Goal: Complete application form

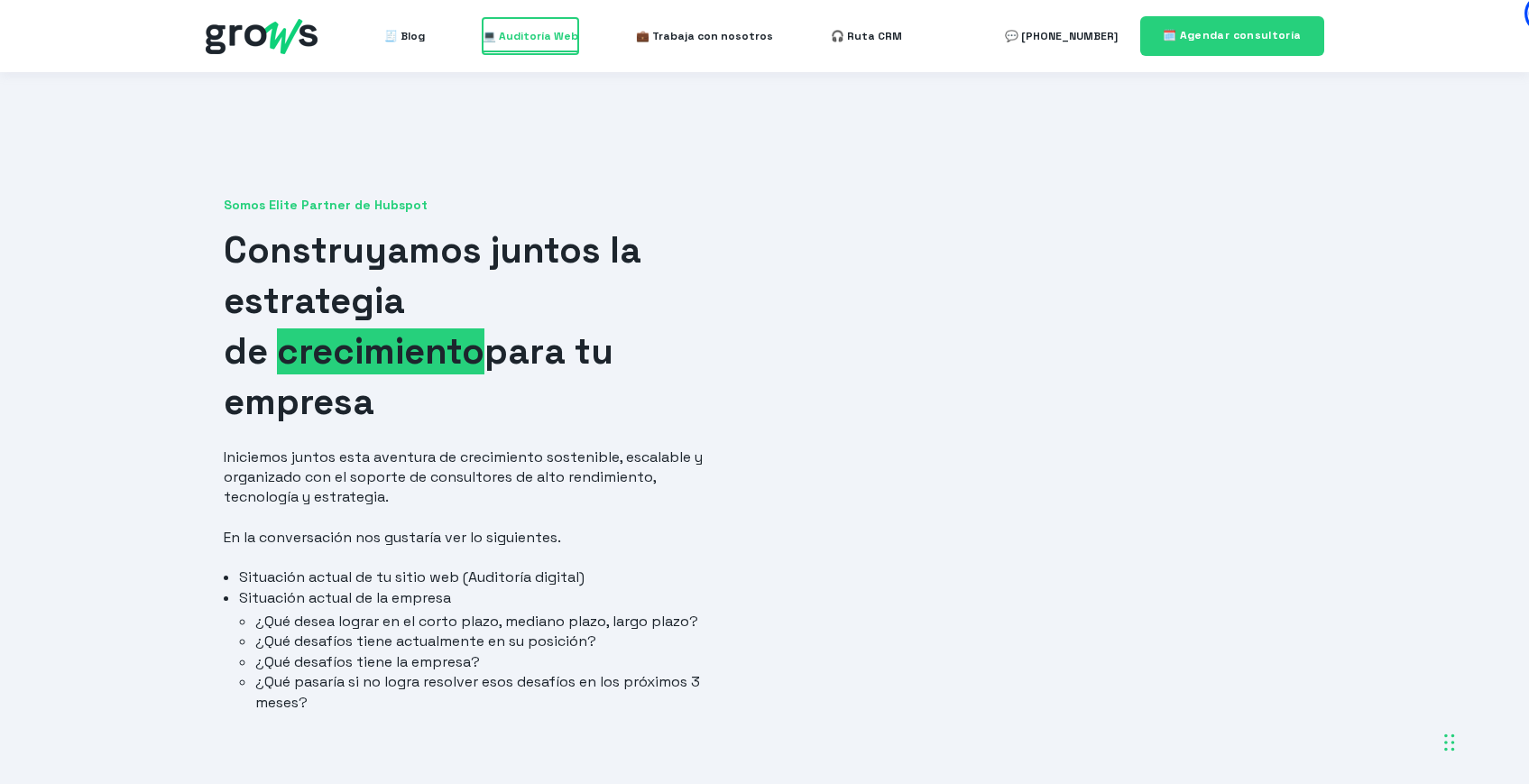
click at [530, 34] on span "💻 Auditoría Web" at bounding box center [530, 36] width 96 height 36
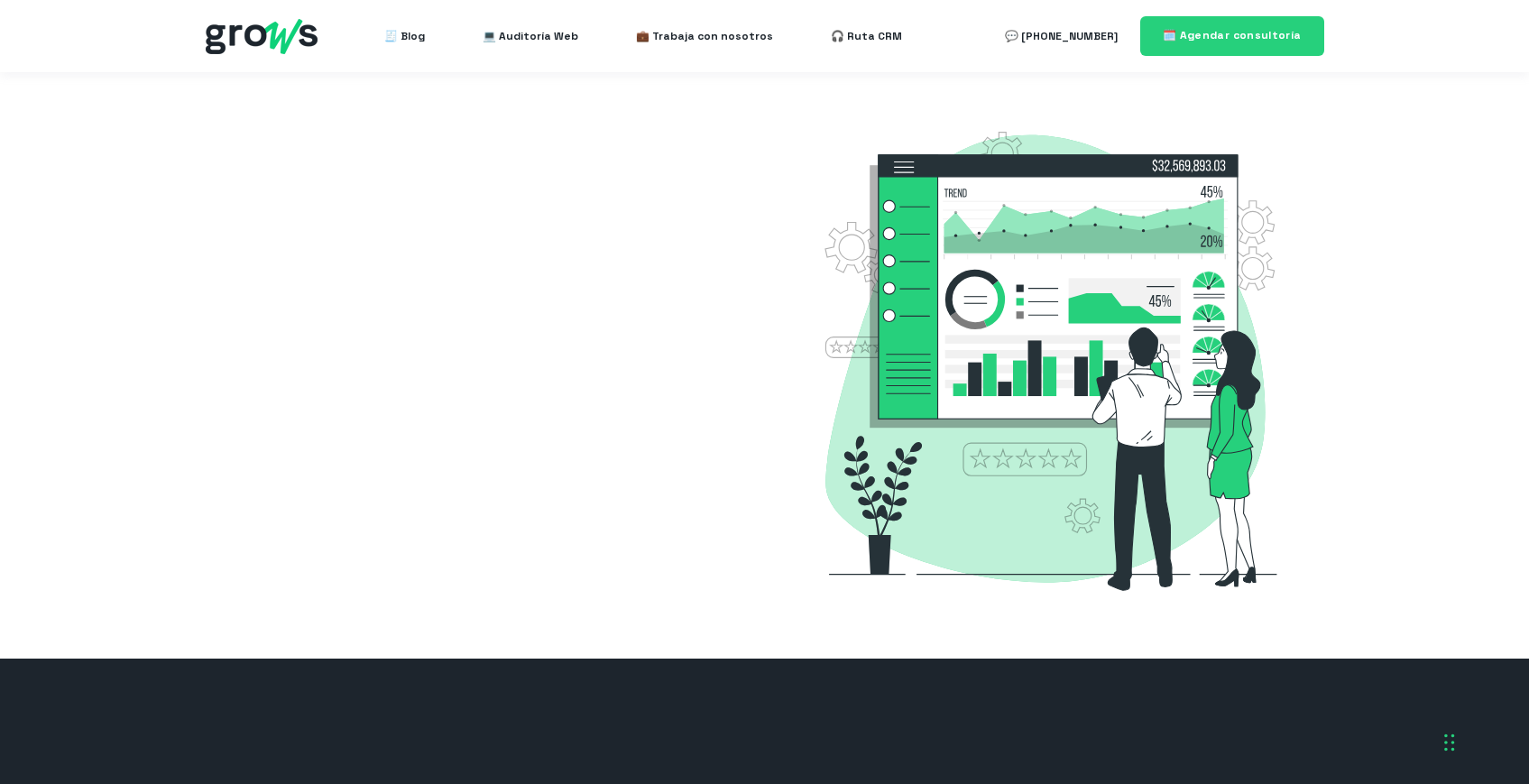
select select "CO"
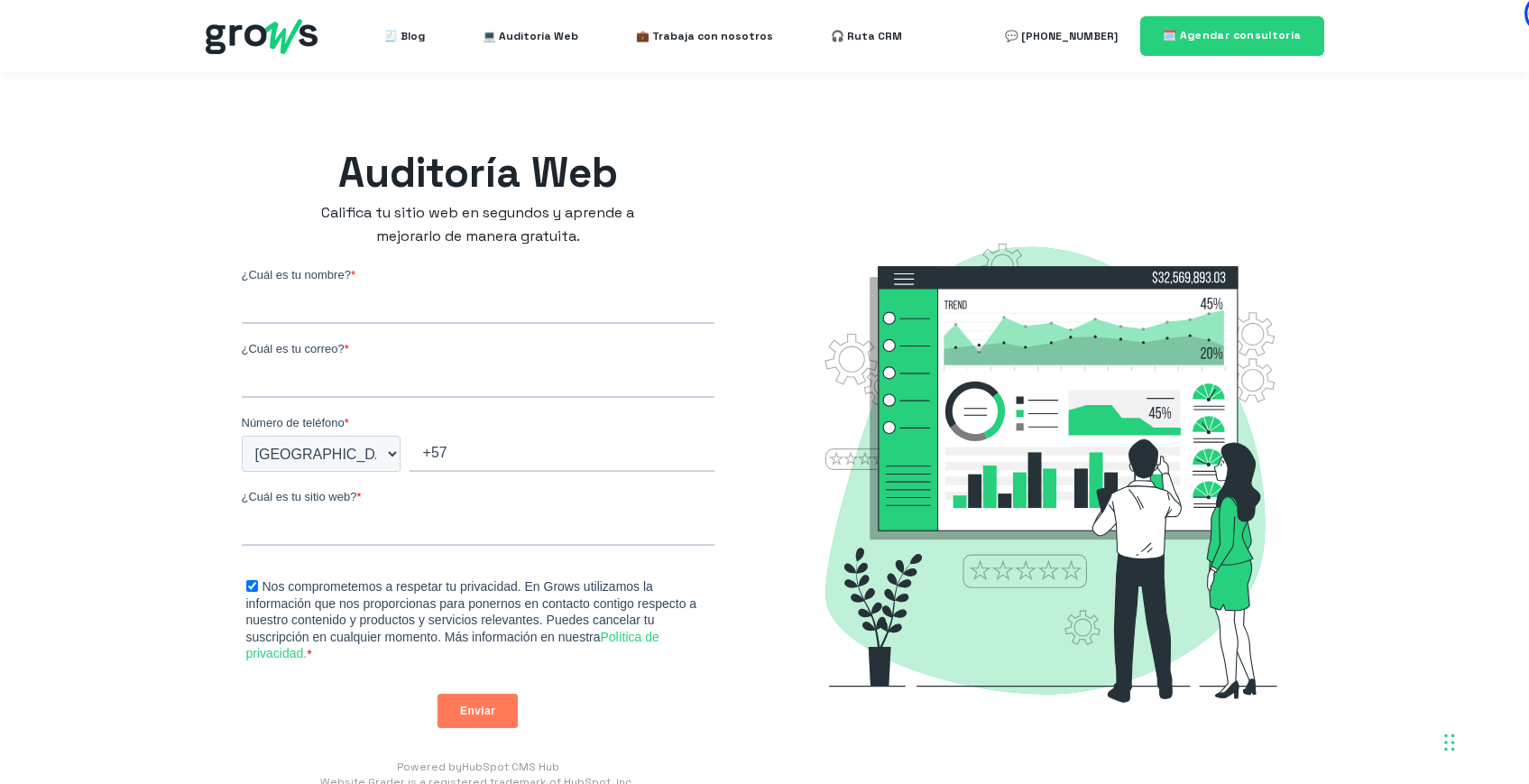
click at [334, 305] on input "¿Cuál es tu nombre? *" at bounding box center [478, 306] width 473 height 36
type input "Oscar"
click at [387, 385] on input "¿Cuál es tu correo? *" at bounding box center [478, 380] width 473 height 36
type input "[EMAIL_ADDRESS][DOMAIN_NAME]"
click at [517, 453] on input "+57" at bounding box center [562, 454] width 305 height 36
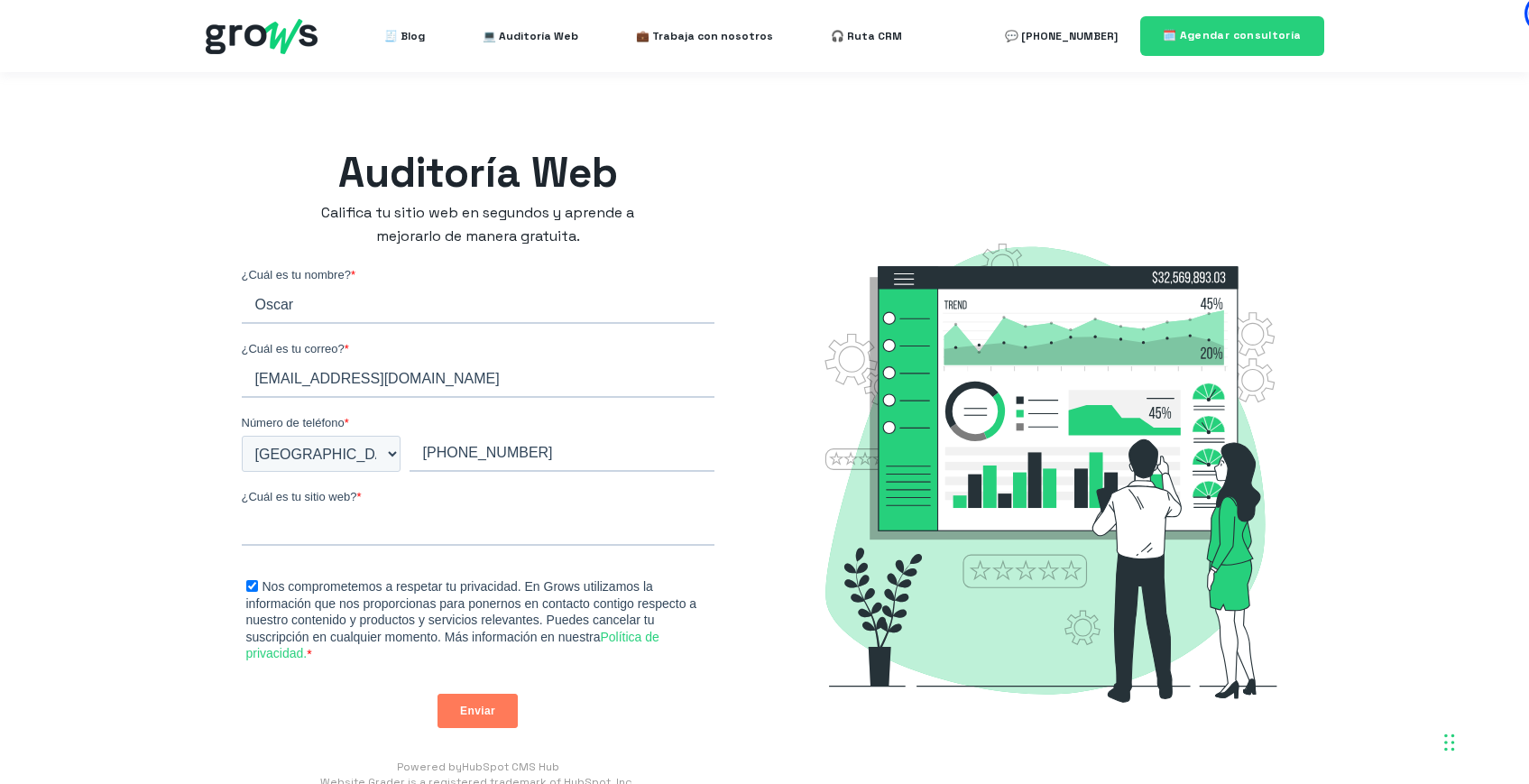
type input "[PHONE_NUMBER]"
click at [614, 517] on input "¿Cuál es tu sitio web? *" at bounding box center [478, 528] width 473 height 36
click at [292, 530] on input "[DOMAIN_NAME]" at bounding box center [478, 528] width 473 height 36
type input "[DOMAIN_NAME]"
click at [376, 568] on ul "Nos comprometemos a respetar tu privacidad. En Grows utilizamos la información …" at bounding box center [478, 613] width 473 height 100
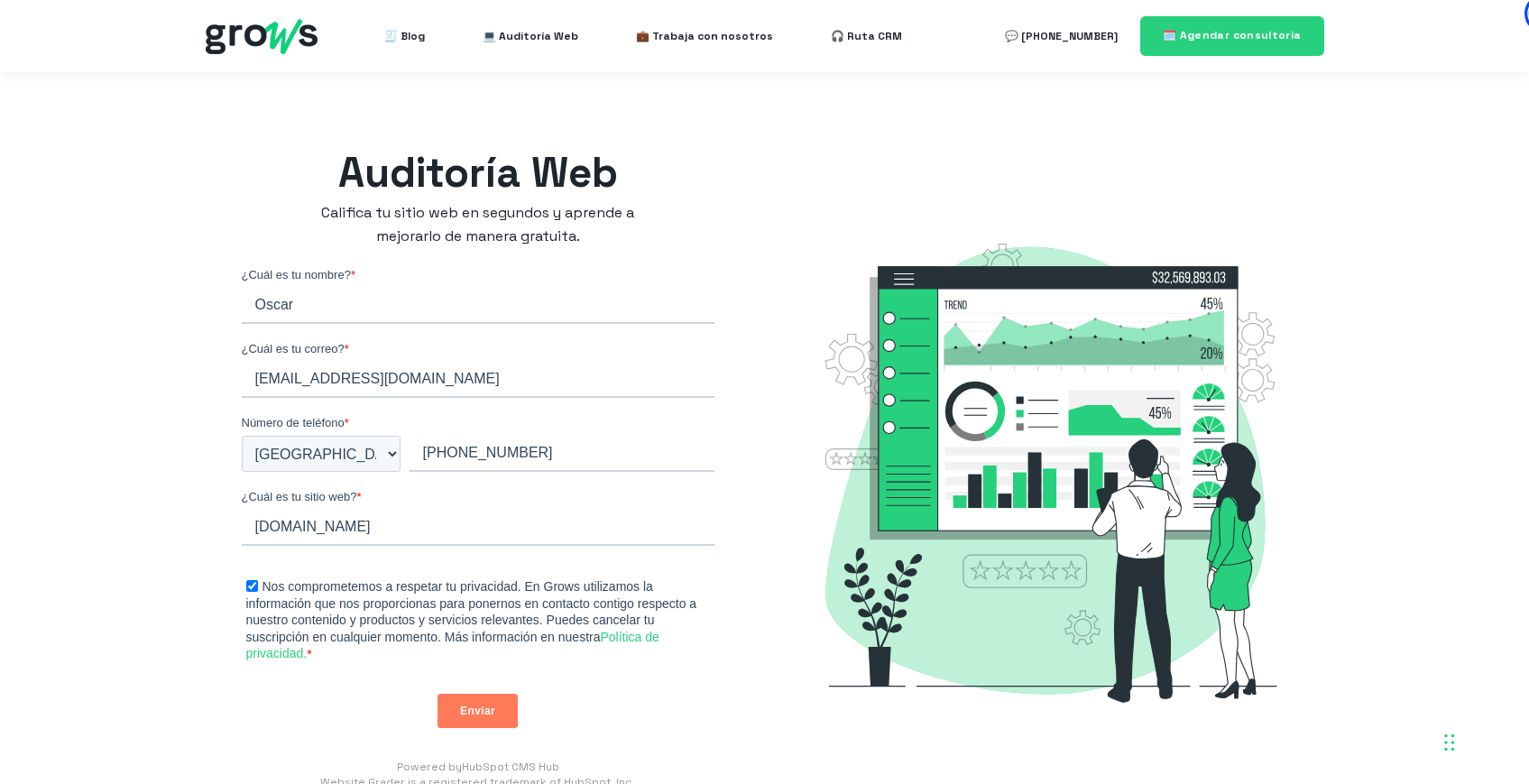
click at [394, 306] on input "Oscar" at bounding box center [478, 306] width 473 height 36
type input "[PERSON_NAME]"
click at [481, 722] on input "Enviar" at bounding box center [478, 711] width 80 height 35
